Goal: Find specific page/section

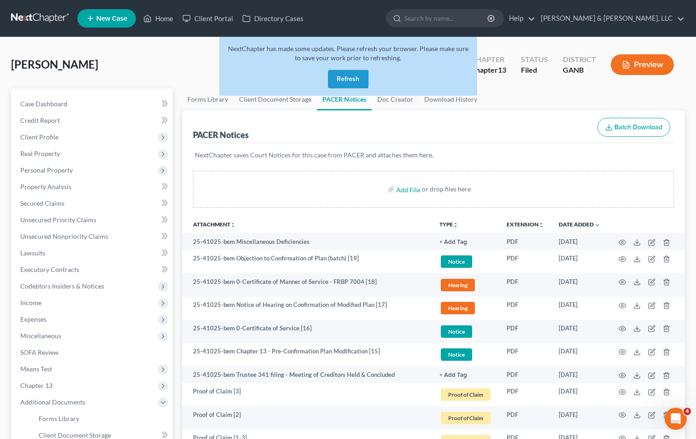
click at [347, 74] on button "Refresh" at bounding box center [348, 79] width 41 height 18
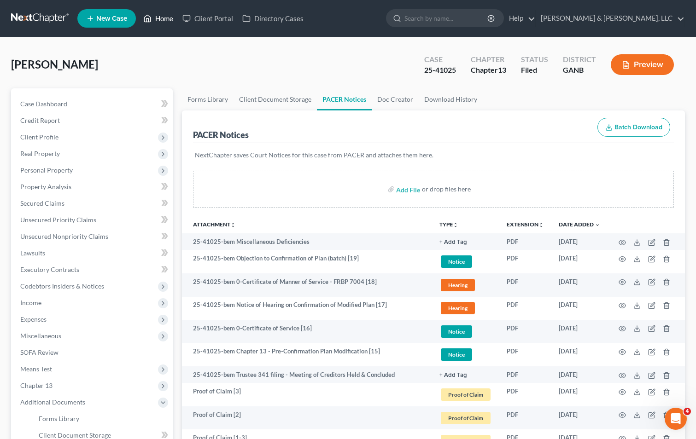
click at [165, 19] on link "Home" at bounding box center [158, 18] width 39 height 17
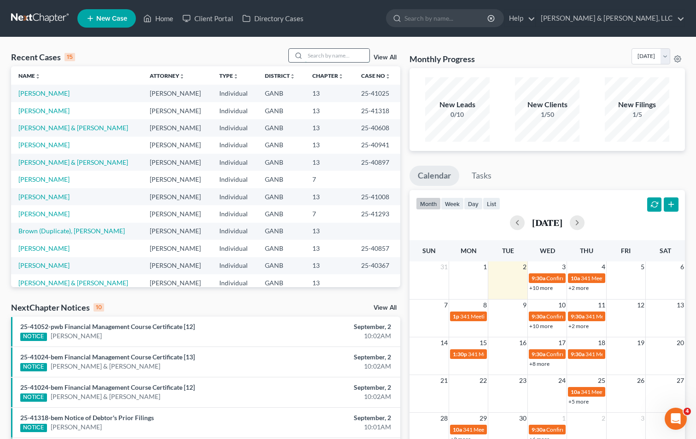
click at [308, 58] on input "search" at bounding box center [337, 55] width 64 height 13
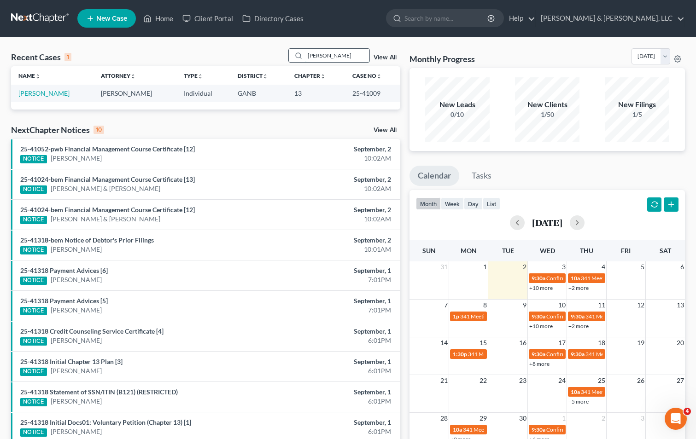
type input "Gayton"
